Goal: Task Accomplishment & Management: Manage account settings

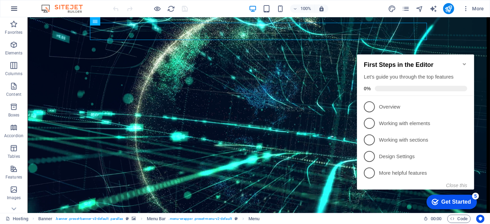
click at [10, 11] on icon "button" at bounding box center [14, 8] width 8 height 8
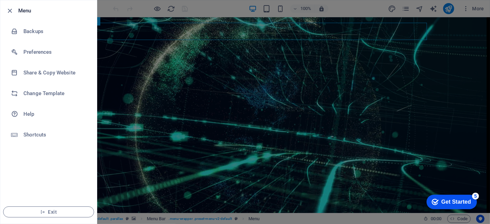
click at [387, 57] on div at bounding box center [245, 112] width 490 height 224
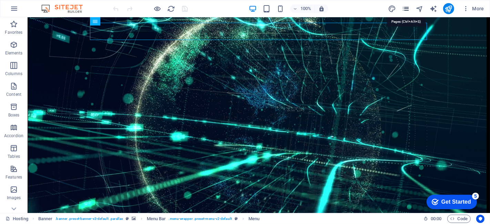
click at [405, 7] on icon "pages" at bounding box center [406, 9] width 8 height 8
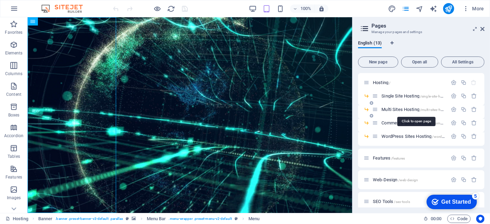
click at [403, 108] on span "Multi Sites Hosting /multi-sites-hosting" at bounding box center [416, 109] width 69 height 5
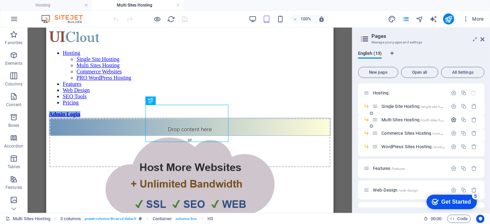
click at [455, 119] on icon "button" at bounding box center [454, 120] width 6 height 6
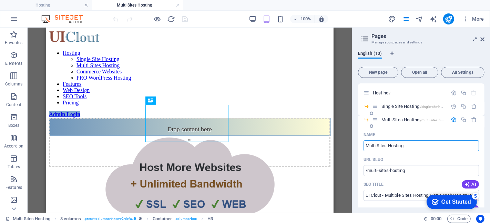
click at [377, 145] on input "Multi Sites Hosting" at bounding box center [421, 145] width 115 height 11
click at [378, 145] on input "Multi Sites Hosting" at bounding box center [421, 145] width 115 height 11
type input "Multi-ites Hosting"
type input "/multiites-hosting"
type input "Multi-ites Hosting"
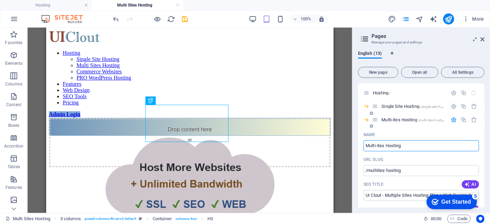
type input "/multi-ites-hosting"
type input "Multi-Webites Hosting"
type input "/multi-webites-hosting"
click at [434, 141] on input "Multi-Webites Hosting" at bounding box center [421, 145] width 115 height 11
drag, startPoint x: 385, startPoint y: 142, endPoint x: 399, endPoint y: 156, distance: 20.0
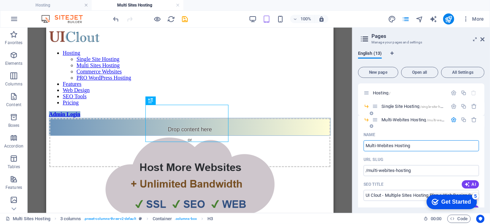
click at [393, 147] on input "Multi-Webites Hosting" at bounding box center [421, 145] width 115 height 11
type input "Multi-Websites Hosting"
type input "/multi-websites-hosting"
click at [434, 146] on input "Multi-Websites Hosting" at bounding box center [421, 145] width 115 height 11
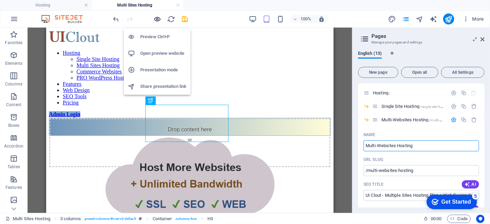
type input "Multi-Websites Hosting"
click at [158, 19] on icon "button" at bounding box center [158, 19] width 8 height 8
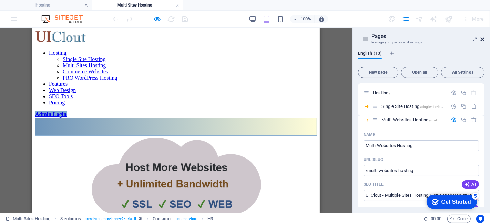
click at [484, 39] on icon at bounding box center [483, 40] width 4 height 6
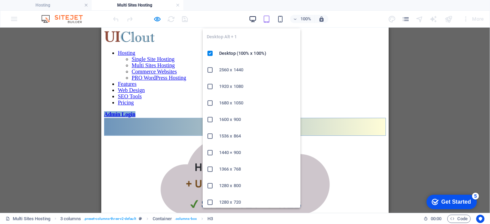
click at [257, 19] on icon "button" at bounding box center [253, 19] width 8 height 8
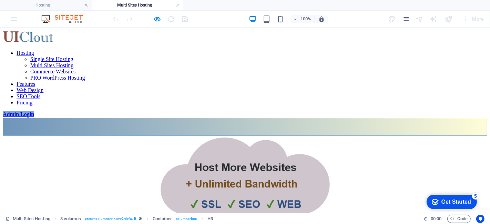
scroll to position [3, 0]
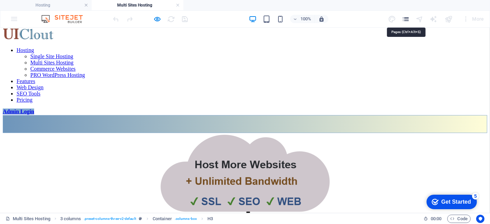
click at [407, 18] on icon "pages" at bounding box center [406, 19] width 8 height 8
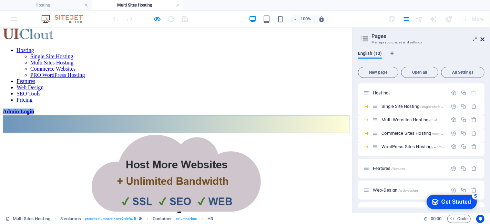
click at [483, 40] on icon at bounding box center [483, 40] width 4 height 6
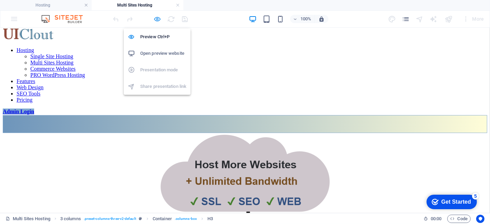
click at [159, 20] on icon "button" at bounding box center [158, 19] width 8 height 8
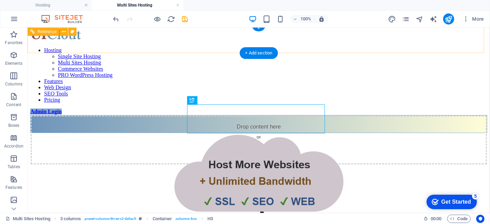
click at [163, 47] on nav "Hosting Single Site Hosting Multi Sites Hosting Commerce Websites PRO WordPress…" at bounding box center [258, 75] width 457 height 56
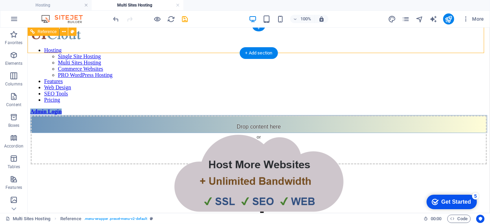
click at [163, 47] on nav "Hosting Single Site Hosting Multi Sites Hosting Commerce Websites PRO WordPress…" at bounding box center [258, 75] width 457 height 56
click at [177, 47] on nav "Hosting Single Site Hosting Multi Sites Hosting Commerce Websites PRO WordPress…" at bounding box center [258, 75] width 457 height 56
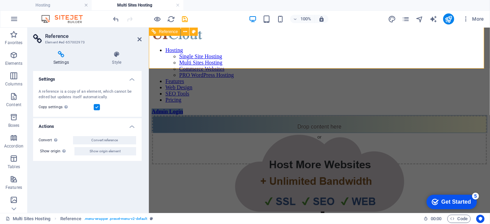
click at [241, 47] on nav "Hosting Single Site Hosting Multi Sites Hosting Commerce Websites PRO WordPress…" at bounding box center [319, 75] width 336 height 56
click at [113, 60] on h4 "Style" at bounding box center [117, 58] width 50 height 14
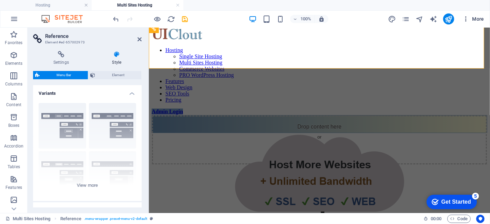
click at [477, 21] on span "More" at bounding box center [474, 19] width 22 height 7
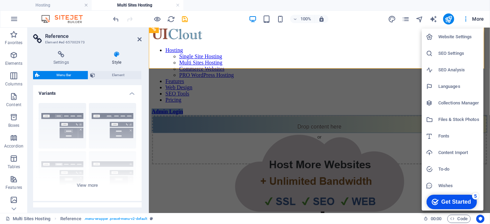
click at [449, 32] on li "Website Settings" at bounding box center [453, 37] width 62 height 17
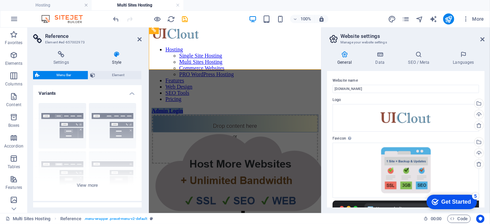
scroll to position [2, 0]
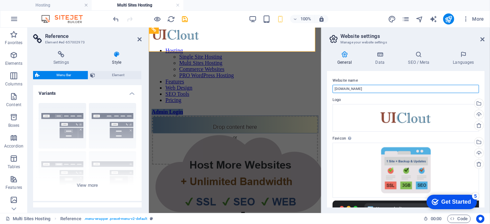
click at [380, 87] on input "[DOMAIN_NAME]" at bounding box center [406, 89] width 147 height 8
click at [389, 90] on input "[DOMAIN_NAME]" at bounding box center [406, 89] width 147 height 8
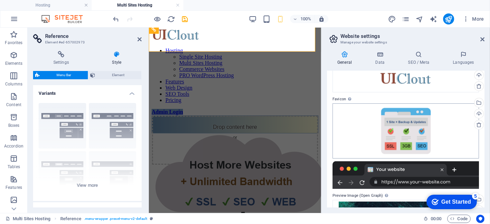
scroll to position [0, 0]
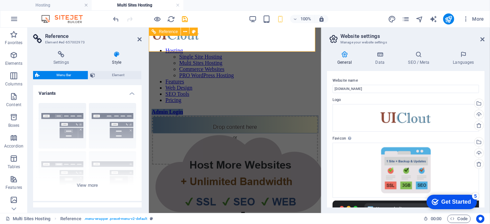
click at [300, 115] on div at bounding box center [234, 115] width 167 height 0
click at [303, 115] on div at bounding box center [234, 115] width 167 height 0
click at [482, 39] on icon at bounding box center [483, 40] width 4 height 6
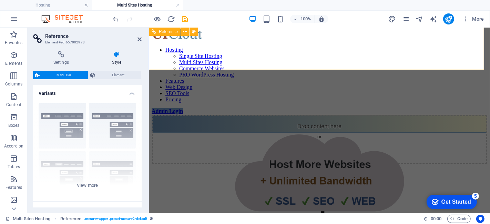
scroll to position [3, 0]
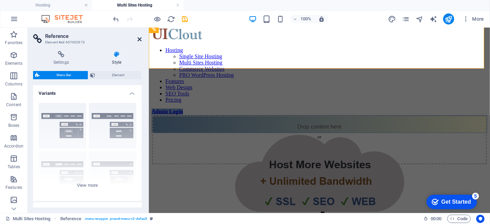
click at [141, 41] on icon at bounding box center [140, 40] width 4 height 6
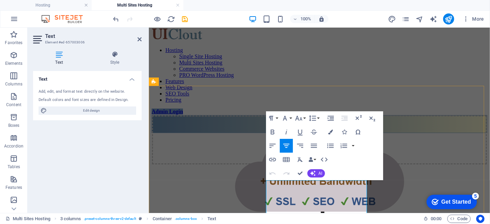
drag, startPoint x: 318, startPoint y: 192, endPoint x: 275, endPoint y: 187, distance: 42.7
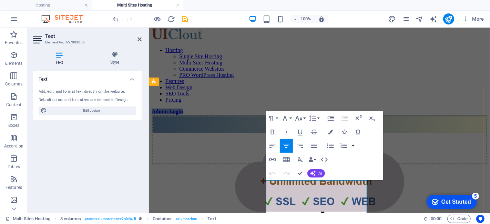
click at [226, 186] on figure at bounding box center [319, 222] width 336 height 178
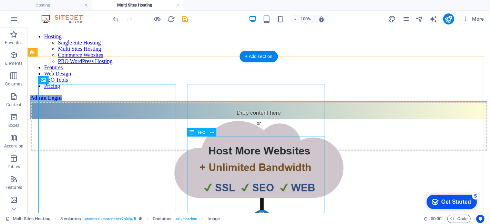
scroll to position [0, 0]
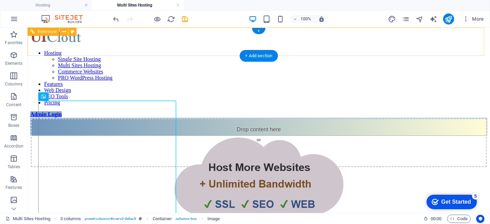
click at [156, 50] on nav "Hosting Single Site Hosting Multi Sites Hosting Commerce Websites PRO WordPress…" at bounding box center [258, 78] width 457 height 56
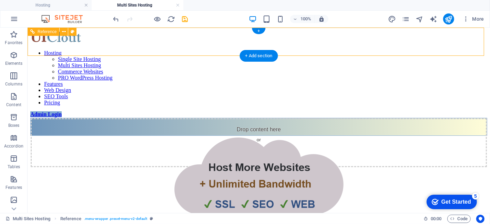
click at [168, 50] on nav "Hosting Single Site Hosting Multi Sites Hosting Commerce Websites PRO WordPress…" at bounding box center [258, 78] width 457 height 56
click at [263, 50] on nav "Hosting Single Site Hosting Multi Sites Hosting Commerce Websites PRO WordPress…" at bounding box center [258, 78] width 457 height 56
select select "rem"
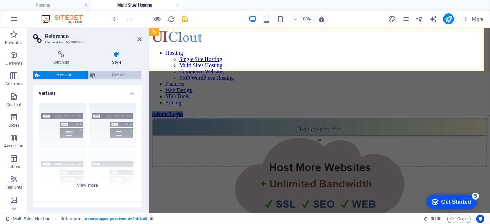
click at [124, 75] on span "Element" at bounding box center [118, 75] width 42 height 8
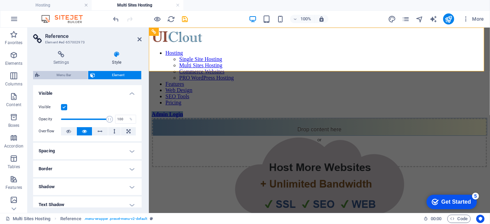
click at [70, 73] on span "Menu Bar" at bounding box center [64, 75] width 44 height 8
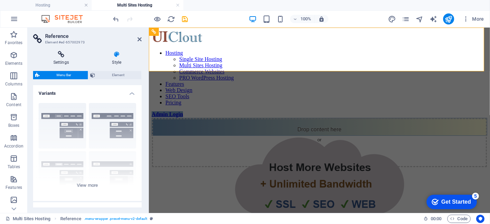
click at [63, 56] on icon at bounding box center [61, 54] width 56 height 7
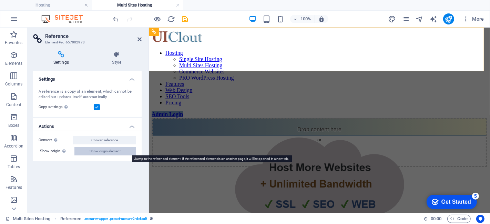
click at [110, 154] on span "Show origin element" at bounding box center [105, 151] width 31 height 8
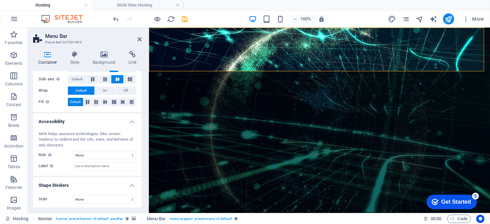
scroll to position [130, 0]
click at [138, 37] on icon at bounding box center [140, 40] width 4 height 6
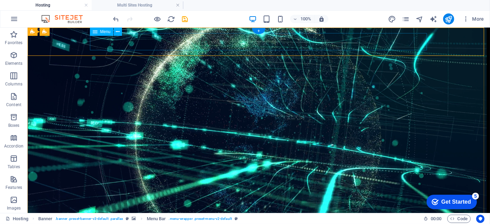
click at [103, 33] on span "Menu" at bounding box center [105, 32] width 10 height 4
select select
select select "1"
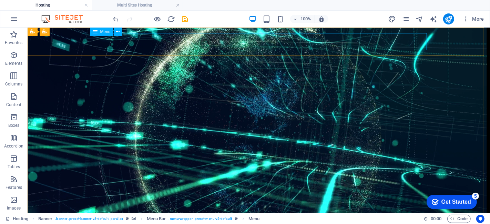
select select
select select "2"
select select
select select "3"
select select
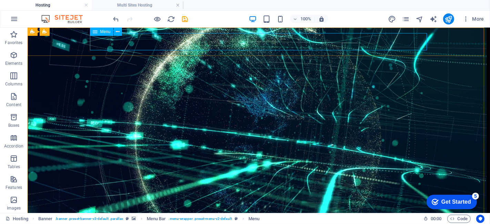
select select "4"
select select
select select "5"
select select
select select "6"
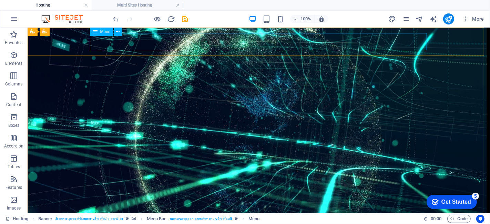
select select
select select "7"
select select
select select "8"
select select
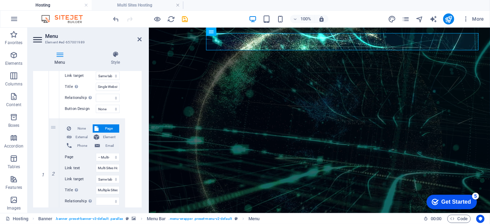
scroll to position [259, 0]
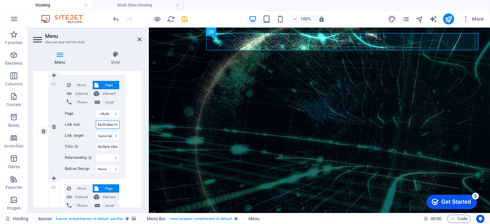
click at [102, 121] on input "Multi Sites Hosting" at bounding box center [108, 125] width 24 height 8
click at [105, 124] on input "Multi Sites Hosting" at bounding box center [108, 125] width 24 height 8
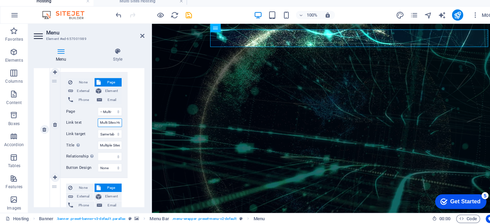
scroll to position [0, 0]
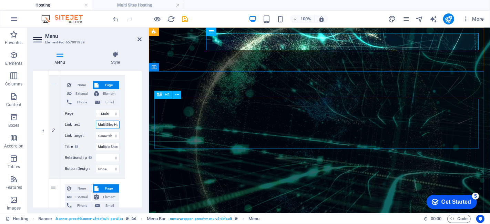
drag, startPoint x: 296, startPoint y: 146, endPoint x: 175, endPoint y: 119, distance: 124.1
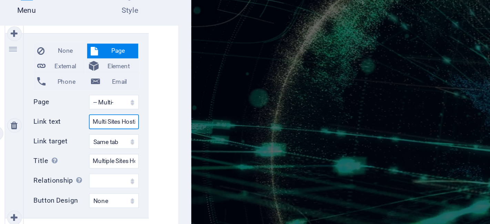
click at [111, 124] on input "Multi Sites Hosting" at bounding box center [110, 125] width 28 height 8
click at [106, 123] on input "Multi Sites Hosting" at bounding box center [110, 125] width 28 height 8
type input "Multi ites Hosting"
select select
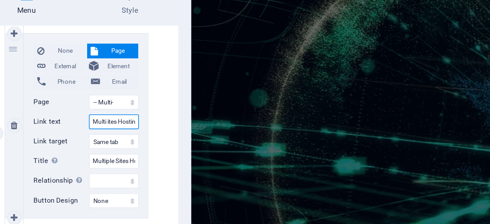
select select
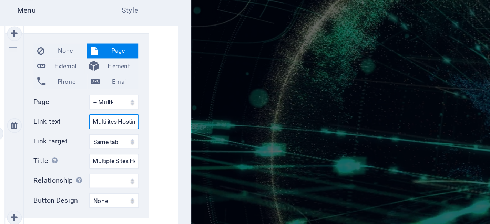
select select
type input "Multi Webites Hosting"
select select
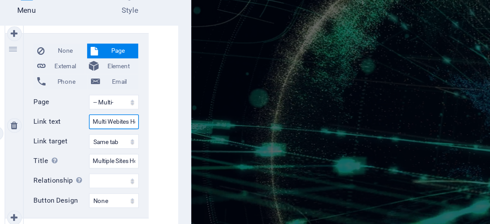
select select
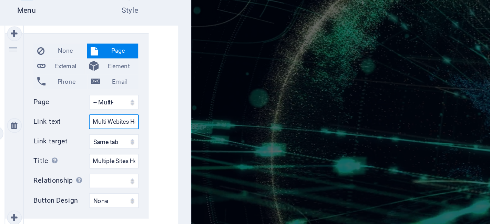
select select
type input "Multi Websites Hosting"
select select
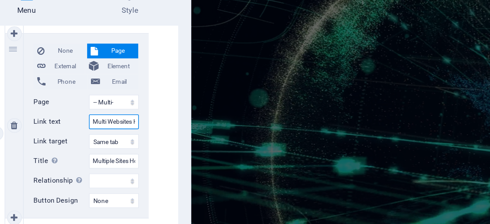
select select
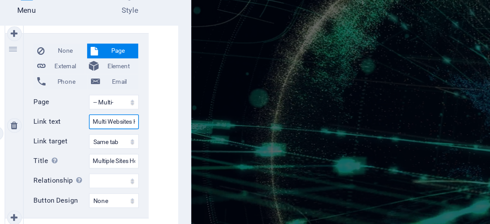
select select
click at [106, 123] on input "Multi Websites Hosting" at bounding box center [110, 125] width 28 height 8
type input "Multi-Websites Hosting"
select select
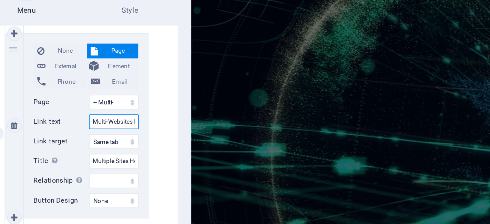
select select
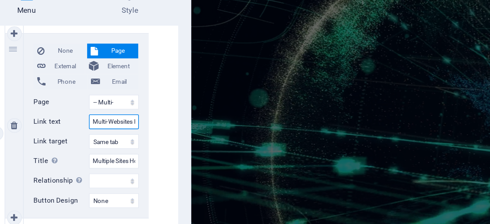
select select
type input "Multi-Websites Hosting"
click at [133, 94] on div "None Page External Element Phone Email Page Hosting -- Single Site Hosting -- M…" at bounding box center [94, 131] width 91 height 508
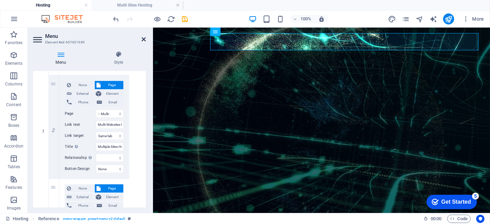
click at [143, 39] on icon at bounding box center [144, 40] width 4 height 6
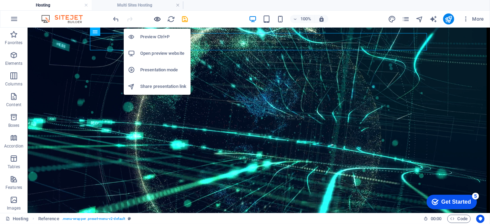
click at [159, 16] on icon "button" at bounding box center [158, 19] width 8 height 8
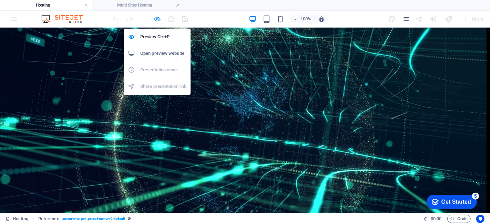
click at [155, 18] on icon "button" at bounding box center [158, 19] width 8 height 8
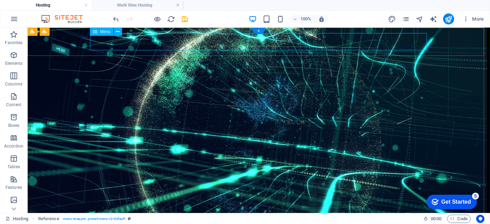
select select
select select "1"
select select
select select "2"
select select
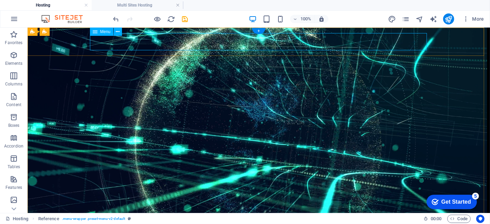
select select "3"
select select
select select "4"
select select
select select "5"
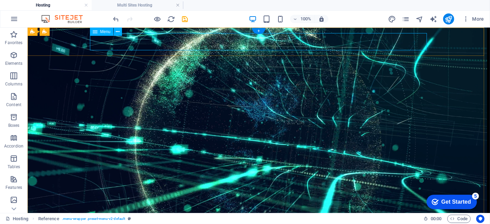
select select
select select "6"
select select
select select "7"
select select
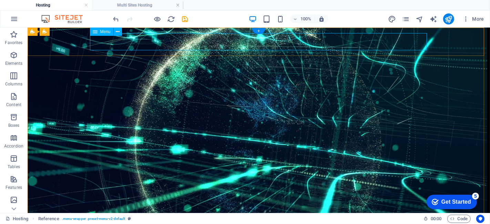
select select "8"
select select
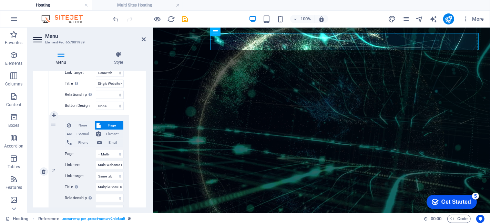
scroll to position [219, 0]
click at [115, 167] on input "Multi-Websites Hosting" at bounding box center [110, 165] width 28 height 8
click at [120, 165] on input "Multi-Websites Hosting" at bounding box center [110, 165] width 28 height 8
type input "Multi Hosting"
select select
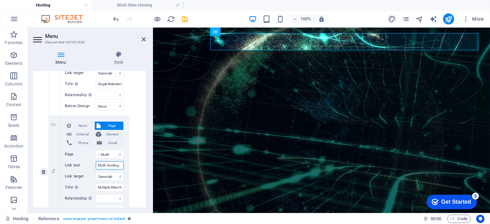
select select
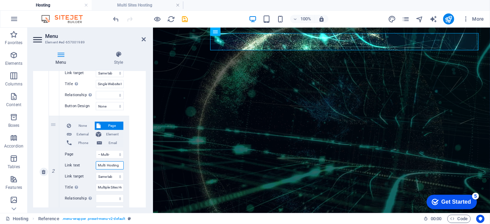
select select
type input "Multi Sites Hosting"
select select
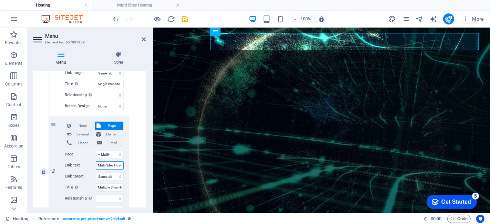
select select
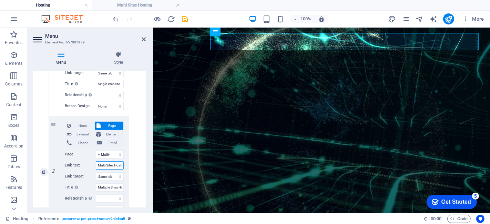
select select
type input "Multi Sites Hosting"
click at [143, 37] on icon at bounding box center [144, 40] width 4 height 6
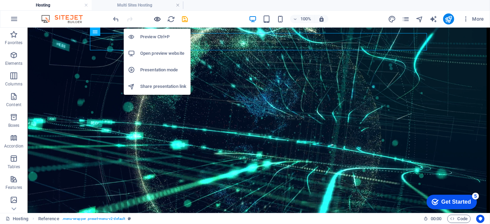
click at [155, 16] on icon "button" at bounding box center [158, 19] width 8 height 8
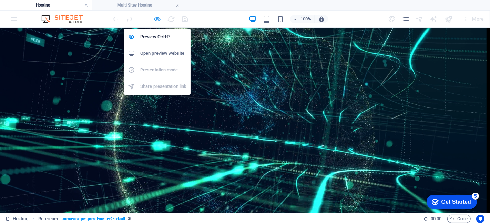
click at [157, 17] on icon "button" at bounding box center [158, 19] width 8 height 8
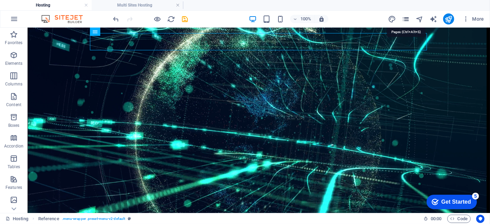
click at [406, 19] on icon "pages" at bounding box center [406, 19] width 8 height 8
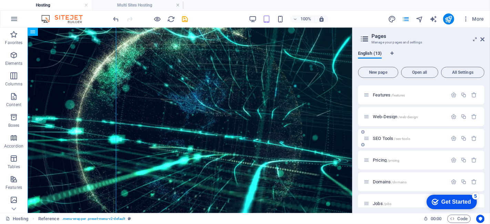
scroll to position [77, 0]
click at [418, 159] on div "Pricing /pricing" at bounding box center [406, 157] width 84 height 8
click at [386, 157] on span "Pricing /pricing" at bounding box center [386, 156] width 27 height 5
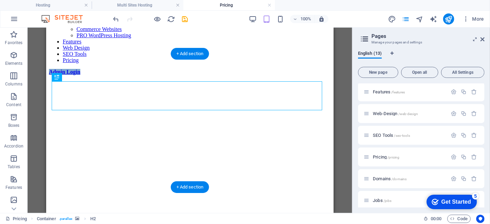
scroll to position [0, 0]
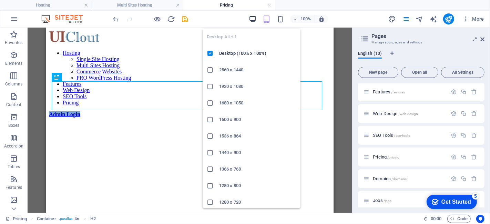
click at [255, 18] on icon "button" at bounding box center [253, 19] width 8 height 8
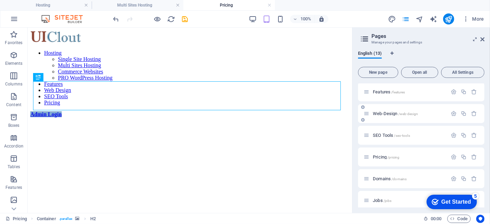
drag, startPoint x: 352, startPoint y: 104, endPoint x: 371, endPoint y: 104, distance: 19.0
click at [371, 104] on aside "Pages Manage your pages and settings English (13) New page Open all All Setting…" at bounding box center [421, 120] width 138 height 185
click at [351, 107] on aside "Pages Manage your pages and settings English (13) New page Open all All Setting…" at bounding box center [420, 120] width 139 height 185
drag, startPoint x: 352, startPoint y: 123, endPoint x: 377, endPoint y: 123, distance: 24.5
click at [377, 123] on aside "Pages Manage your pages and settings English (13) New page Open all All Setting…" at bounding box center [421, 120] width 138 height 185
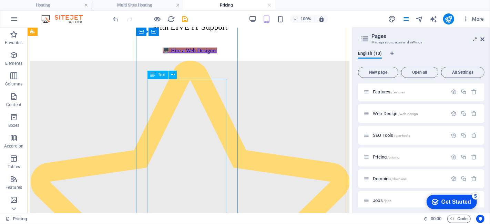
scroll to position [268, 0]
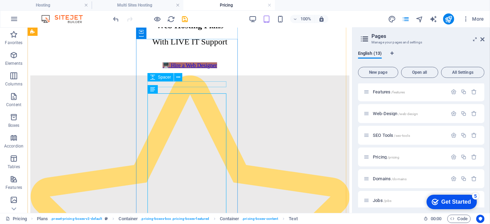
scroll to position [253, 0]
drag, startPoint x: 183, startPoint y: 98, endPoint x: 57, endPoint y: 98, distance: 125.5
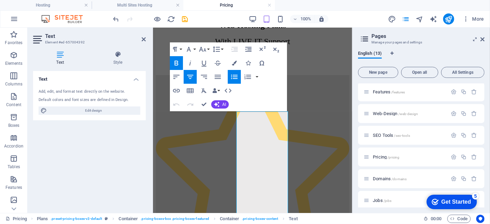
scroll to position [267, 0]
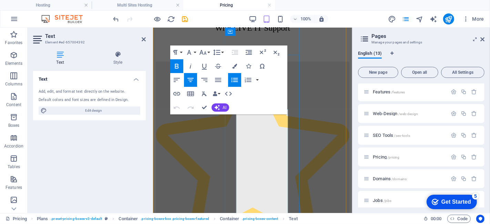
drag, startPoint x: 244, startPoint y: 117, endPoint x: 278, endPoint y: 119, distance: 33.9
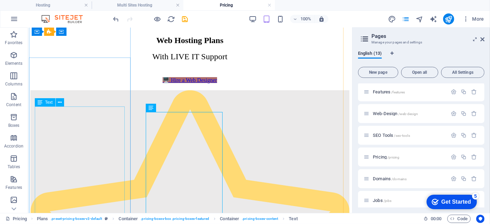
scroll to position [238, 3]
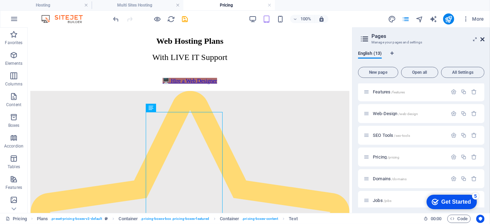
click at [483, 38] on icon at bounding box center [483, 40] width 4 height 6
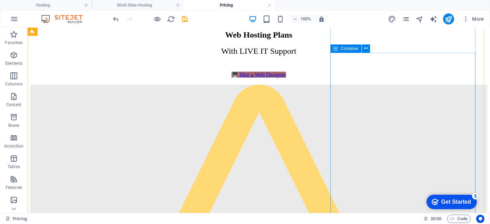
scroll to position [180, 0]
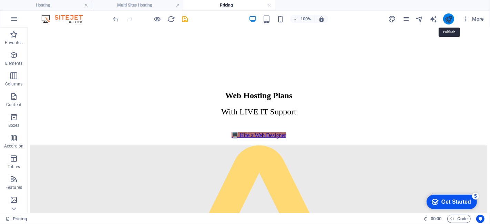
click at [447, 20] on icon "publish" at bounding box center [449, 19] width 8 height 8
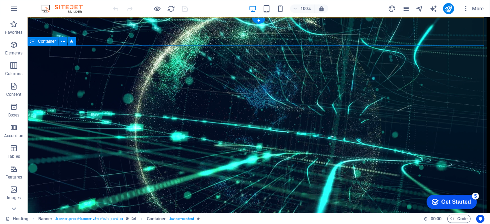
click at [13, 10] on icon "button" at bounding box center [14, 8] width 8 height 8
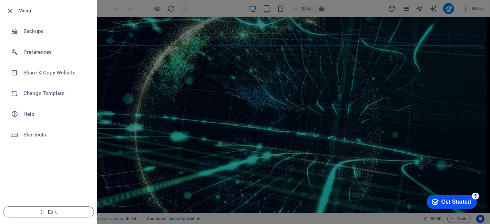
click at [158, 52] on div at bounding box center [245, 112] width 490 height 224
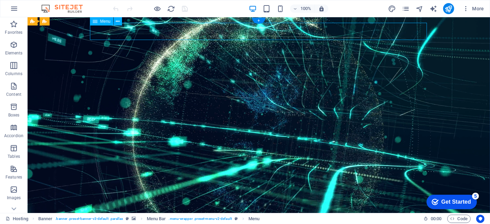
select select
select select "1"
select select
select select "2"
select select
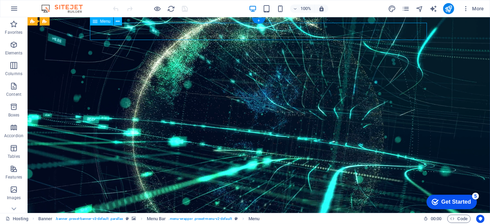
select select "3"
select select
select select "4"
select select
select select "5"
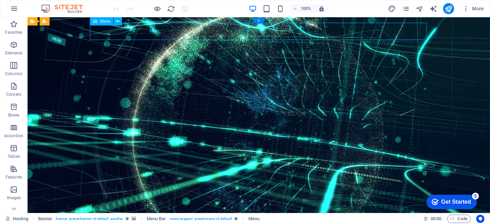
select select
select select "6"
select select
select select "7"
select select
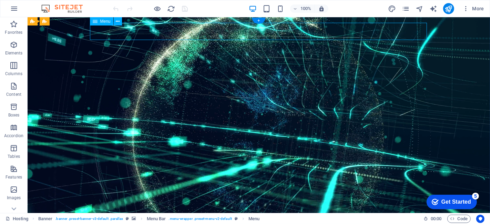
select select "8"
select select
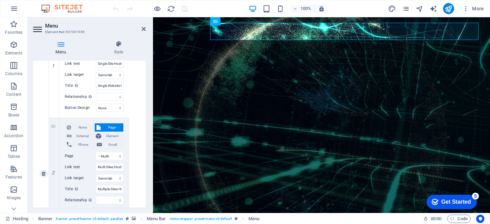
scroll to position [208, 0]
click at [111, 164] on input "Multi Sites Hosting" at bounding box center [110, 166] width 28 height 8
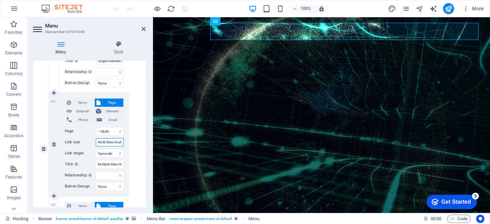
scroll to position [232, 0]
click at [117, 130] on select "Hosting -- Single Site Hosting -- Multi-Websites Hosting -- Commerce Sites Host…" at bounding box center [110, 131] width 28 height 8
click at [96, 127] on select "Hosting -- Single Site Hosting -- Multi-Websites Hosting -- Commerce Sites Host…" at bounding box center [110, 131] width 28 height 8
click at [113, 129] on select "Hosting -- Single Site Hosting -- Multi-Websites Hosting -- Commerce Sites Host…" at bounding box center [110, 131] width 28 height 8
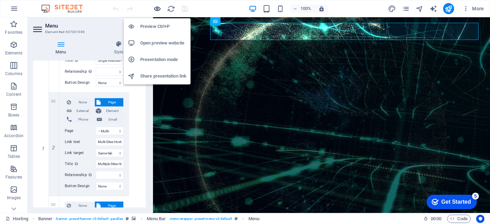
click at [157, 7] on icon "button" at bounding box center [158, 9] width 8 height 8
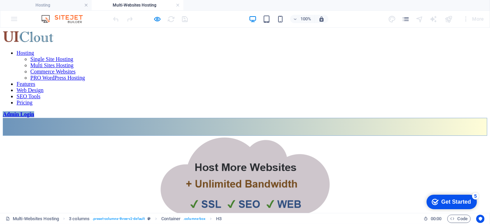
scroll to position [0, 0]
click at [57, 4] on h4 "Hosting" at bounding box center [46, 5] width 92 height 8
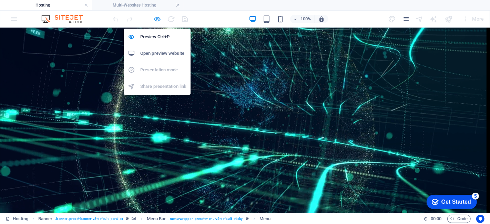
click at [157, 16] on icon "button" at bounding box center [158, 19] width 8 height 8
select select
select select "1"
select select
select select "2"
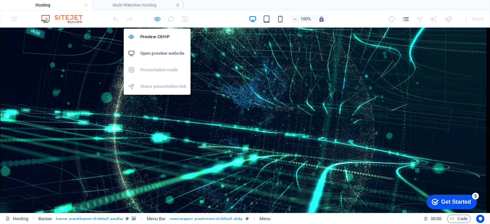
select select
select select "3"
select select
select select "4"
select select
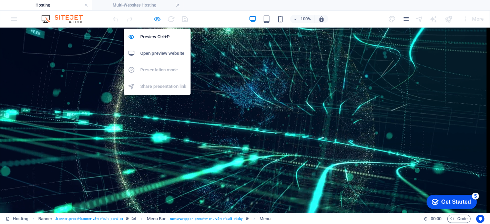
select select "5"
select select
select select "6"
select select
select select "7"
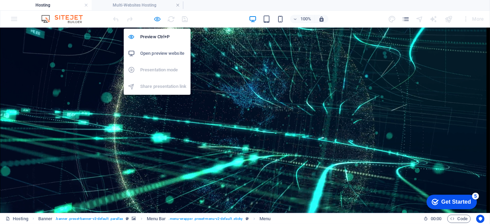
select select
select select "8"
select select
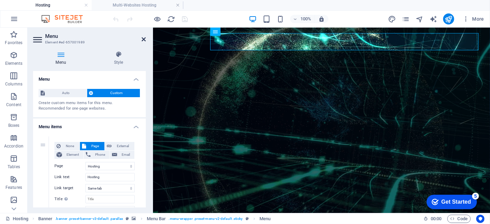
click at [144, 39] on icon at bounding box center [144, 40] width 4 height 6
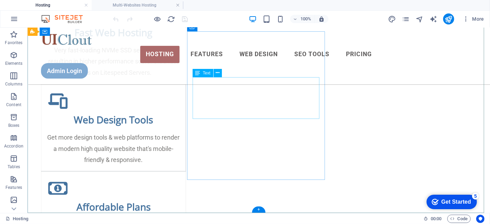
scroll to position [1086, 0]
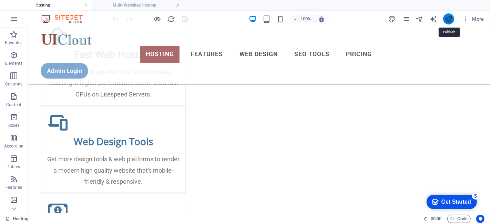
click at [453, 19] on icon "publish" at bounding box center [449, 19] width 8 height 8
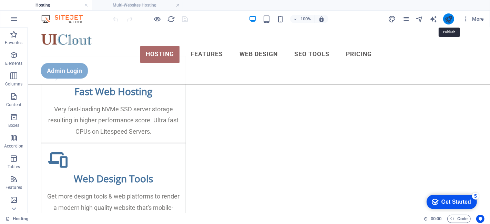
scroll to position [1102, 0]
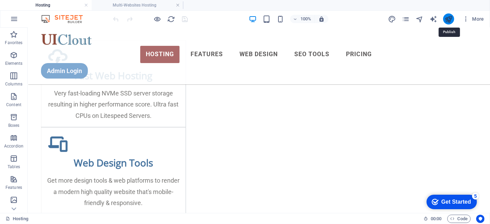
select select
select select "1"
select select
select select "2"
select select
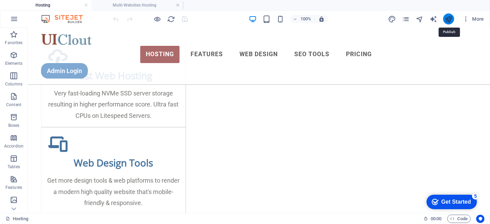
select select "3"
select select
select select "4"
select select
select select "5"
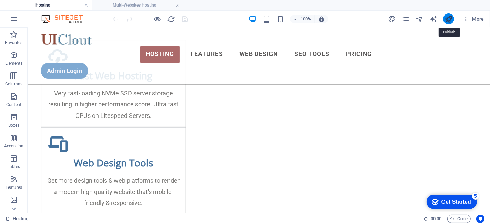
select select
select select "6"
select select
select select "7"
select select
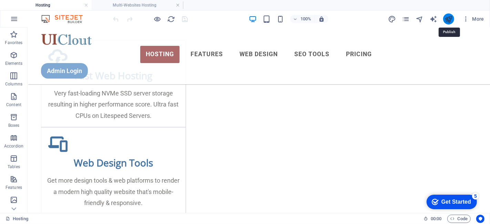
select select "8"
select select
